Goal: Task Accomplishment & Management: Manage account settings

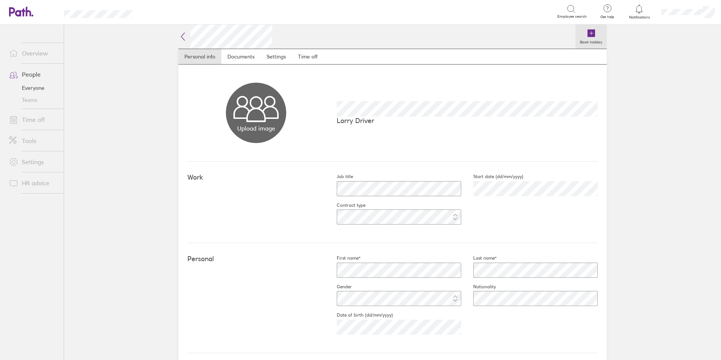
click at [587, 32] on icon at bounding box center [591, 33] width 8 height 8
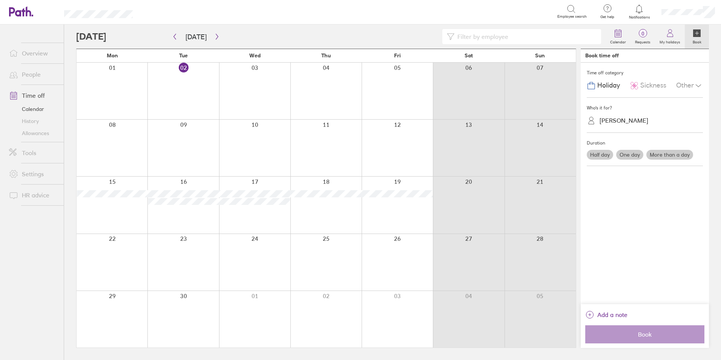
click at [392, 93] on div at bounding box center [396, 91] width 71 height 57
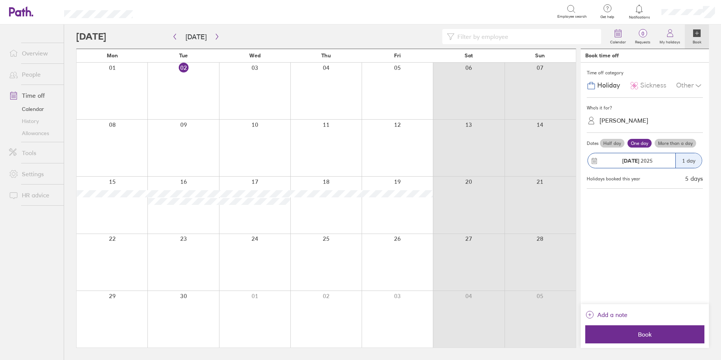
click at [637, 141] on label "One day" at bounding box center [639, 143] width 24 height 9
click at [0, 0] on input "One day" at bounding box center [0, 0] width 0 height 0
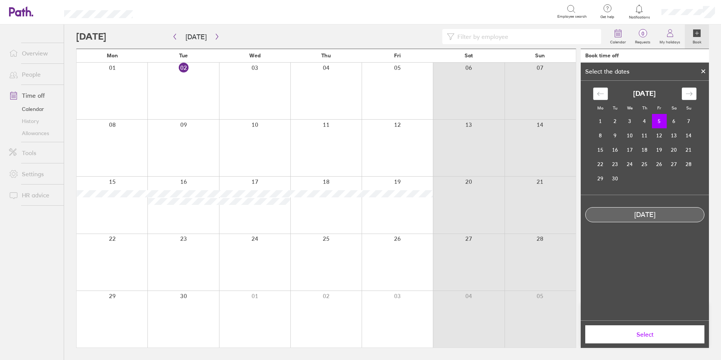
click at [639, 337] on span "Select" at bounding box center [644, 334] width 109 height 7
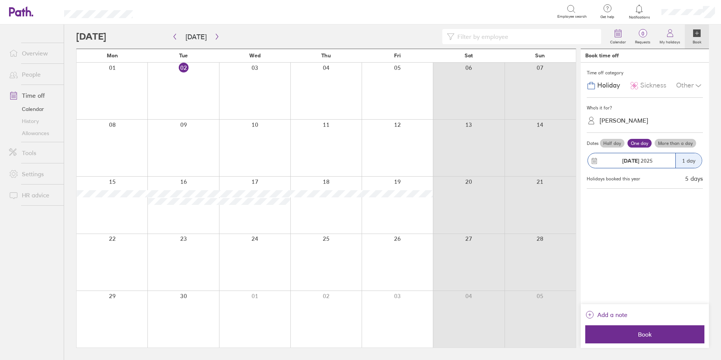
click at [408, 92] on div at bounding box center [396, 91] width 71 height 57
click at [642, 333] on span "Book" at bounding box center [644, 334] width 109 height 7
